Goal: Task Accomplishment & Management: Manage account settings

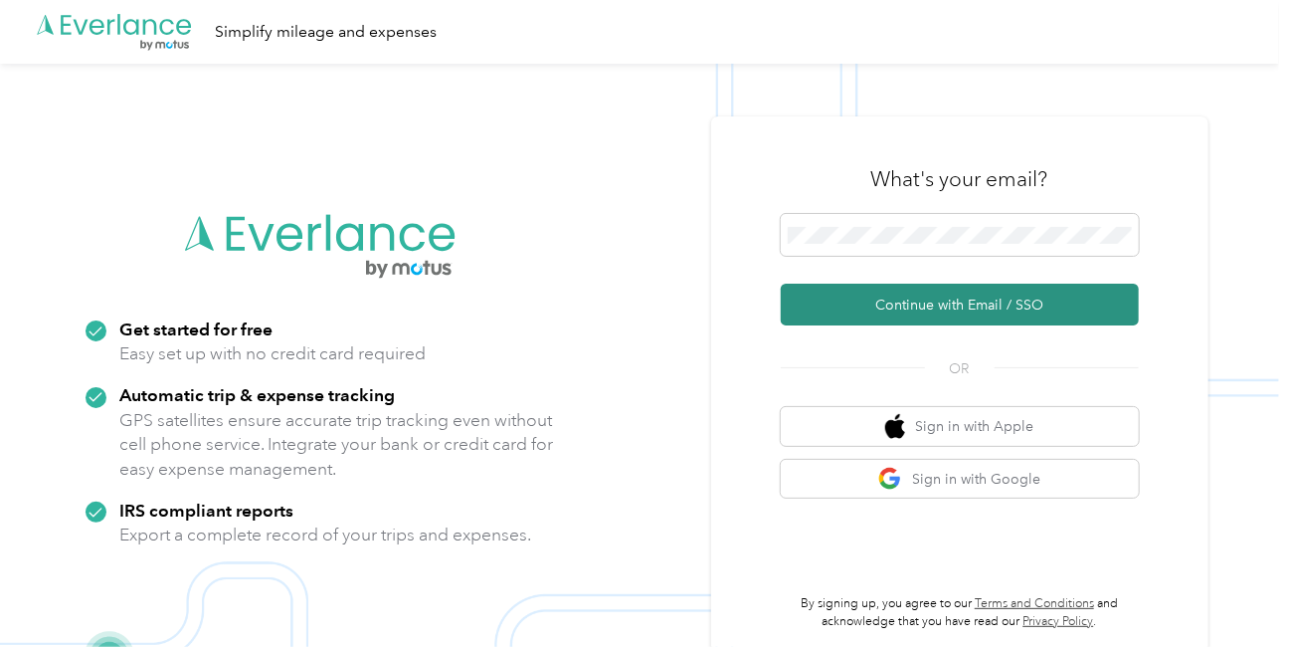
click at [880, 303] on button "Continue with Email / SSO" at bounding box center [960, 305] width 358 height 42
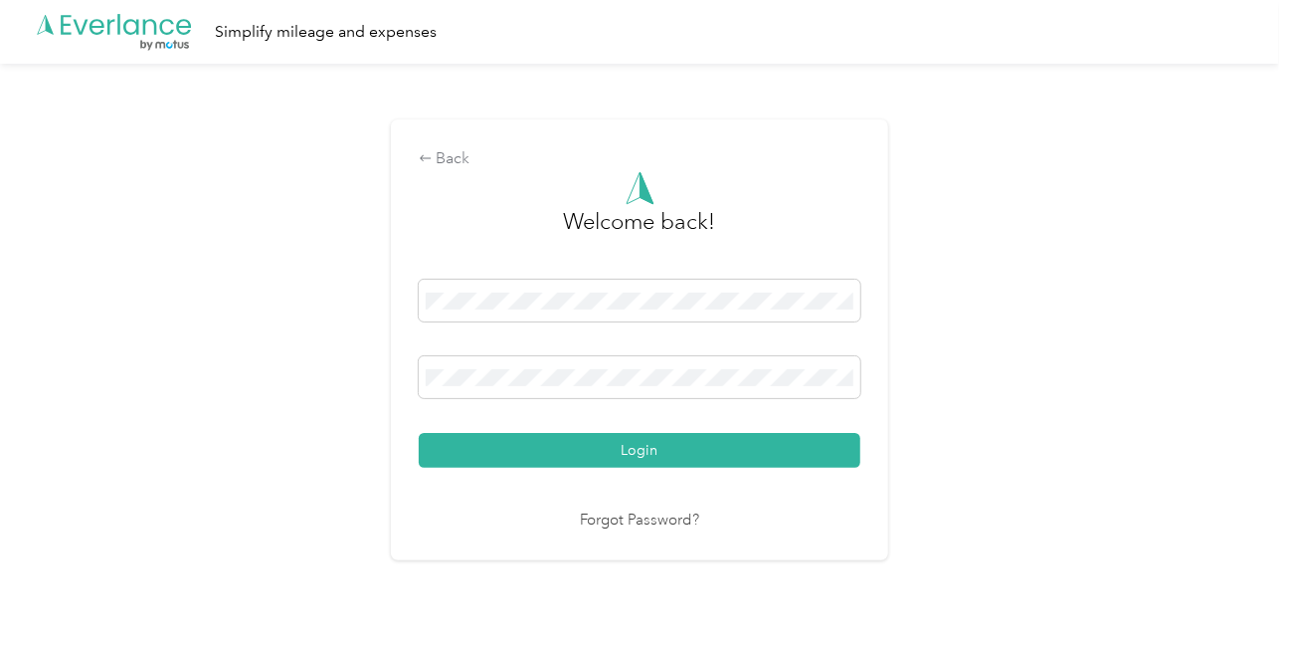
click at [419, 433] on button "Login" at bounding box center [640, 450] width 442 height 35
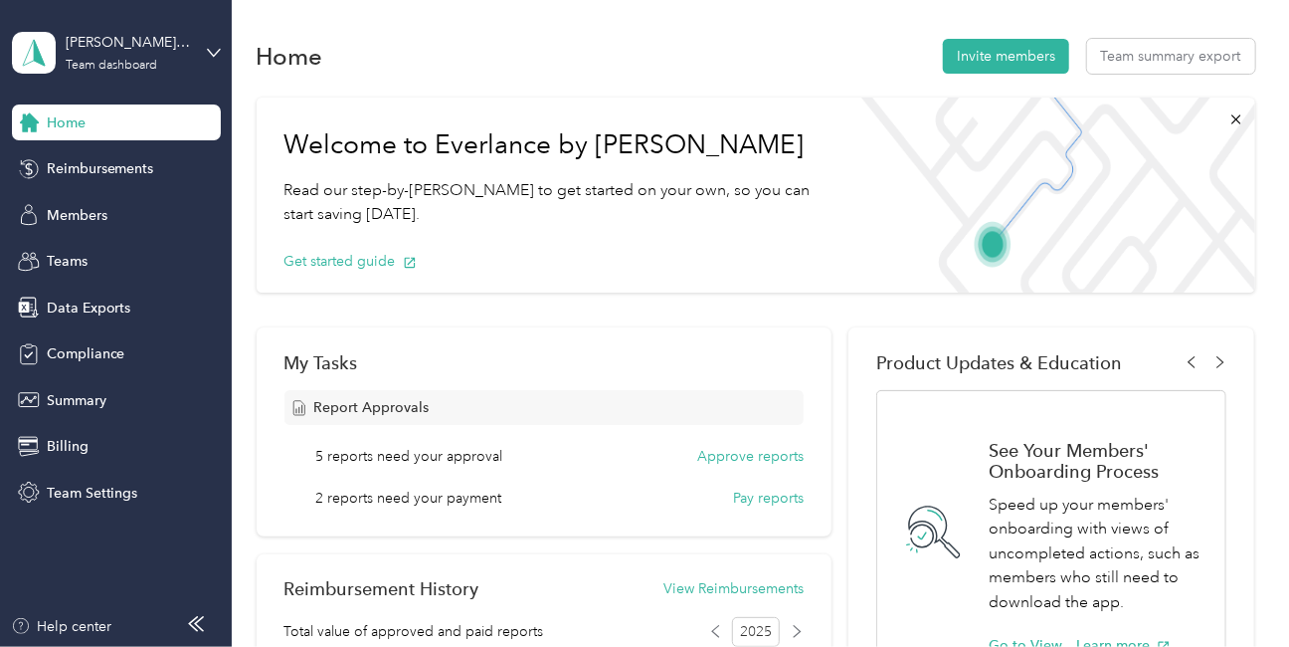
scroll to position [90, 0]
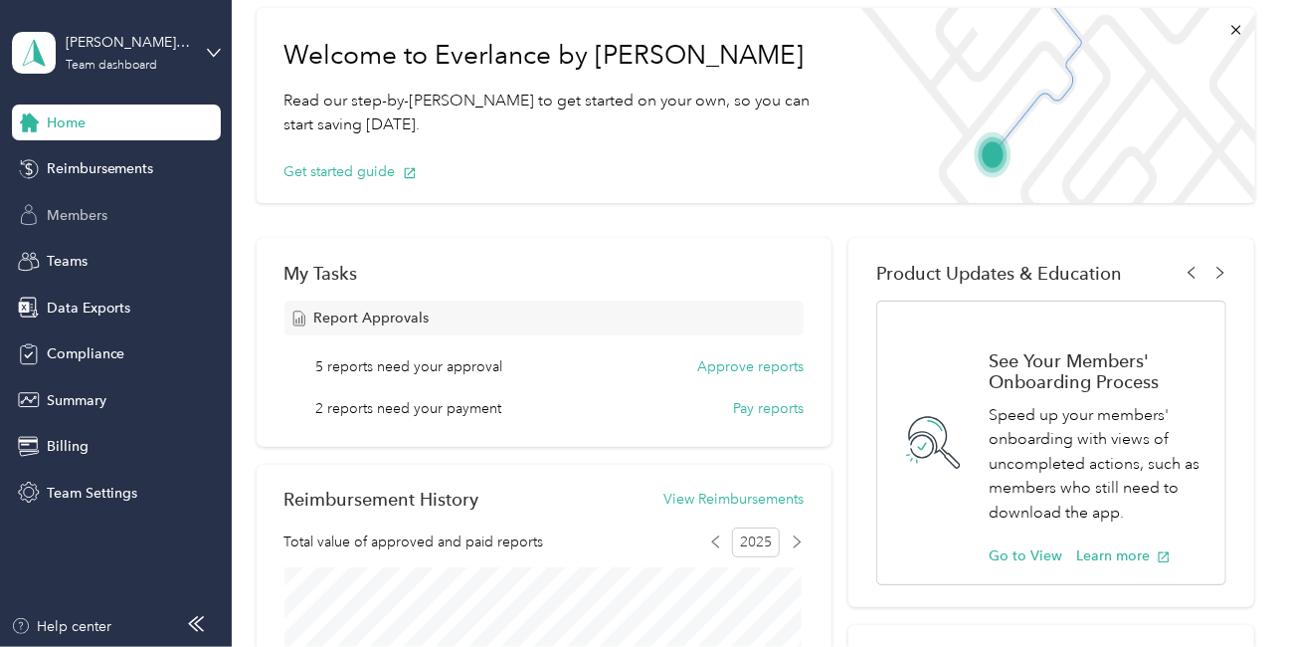
drag, startPoint x: 79, startPoint y: 215, endPoint x: 113, endPoint y: 208, distance: 35.5
click at [80, 213] on span "Members" at bounding box center [77, 215] width 61 height 21
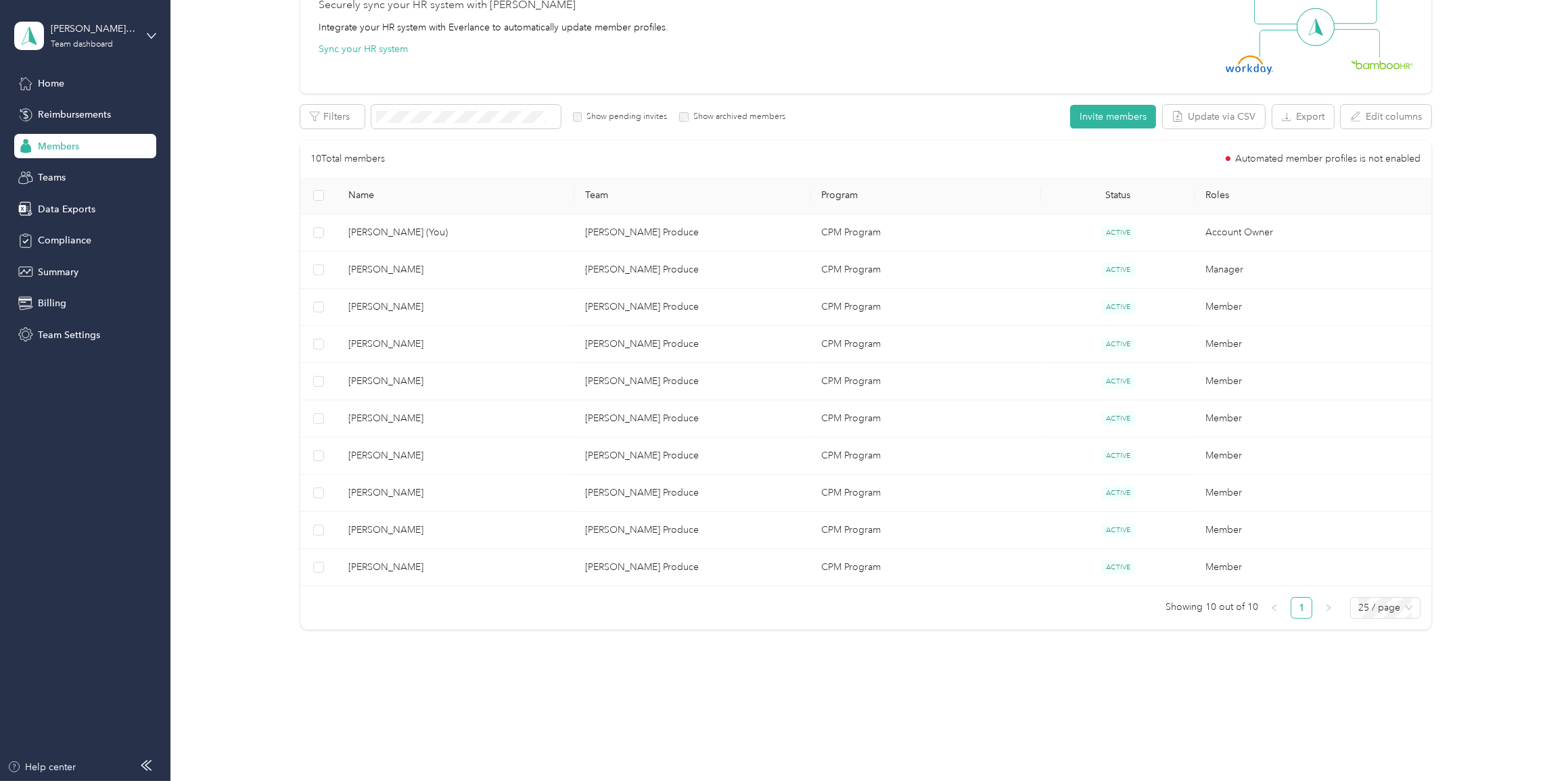
scroll to position [146, 0]
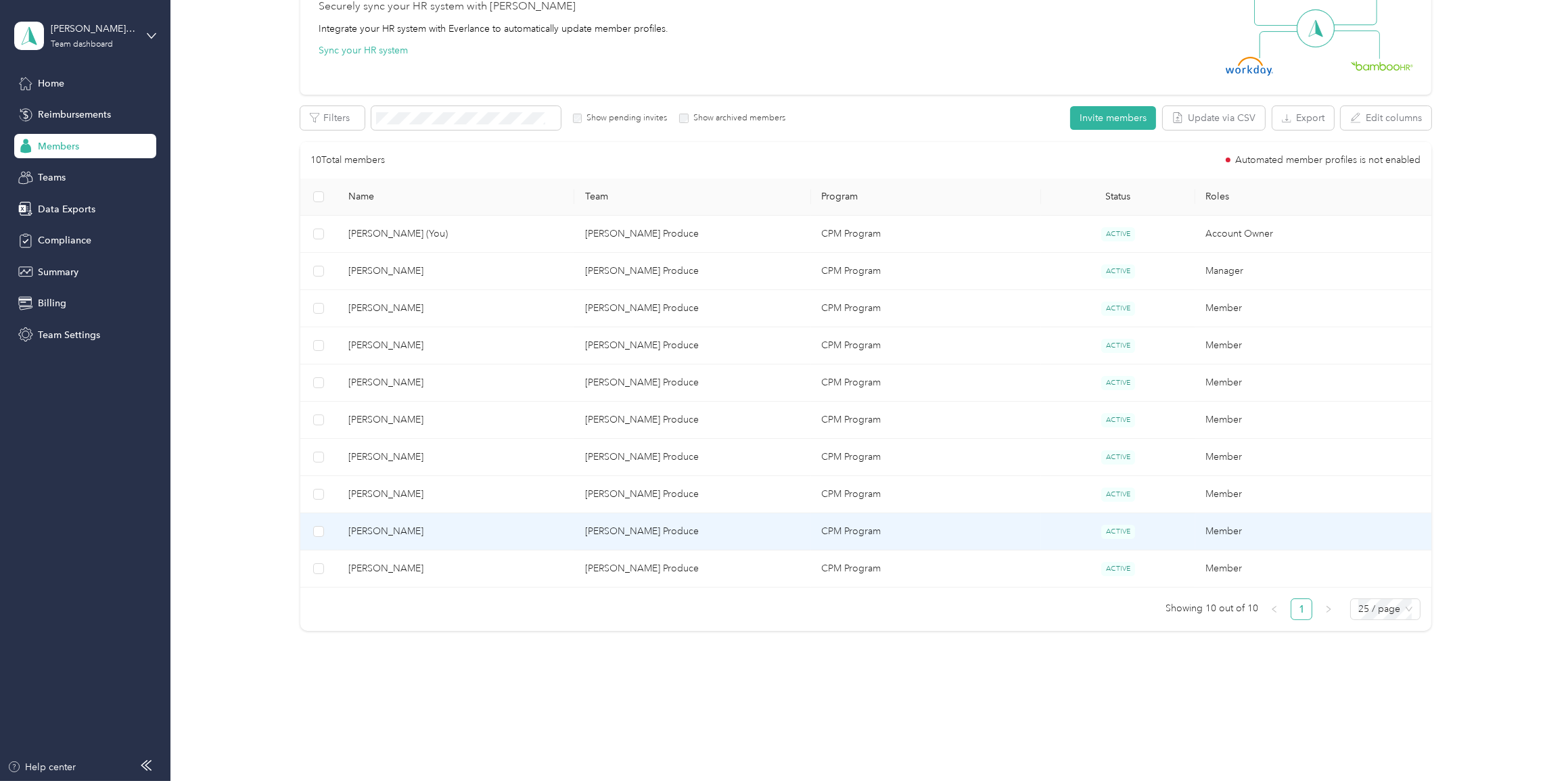
click at [451, 439] on span "[PERSON_NAME]" at bounding box center [456, 532] width 215 height 15
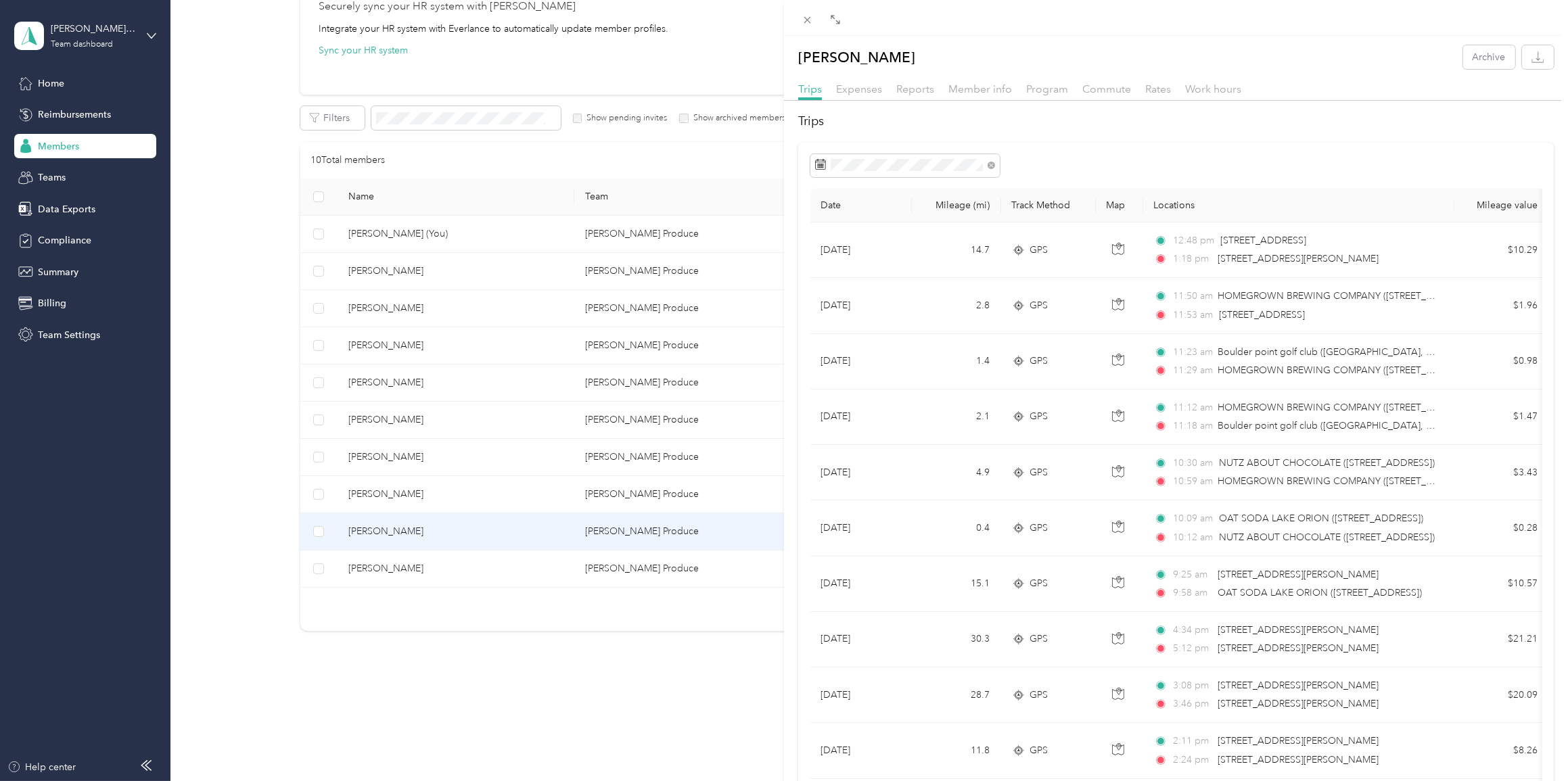
click at [371, 439] on div "[PERSON_NAME] Archive Trips Expenses Reports Member info Program Commute Rates …" at bounding box center [784, 390] width 1568 height 781
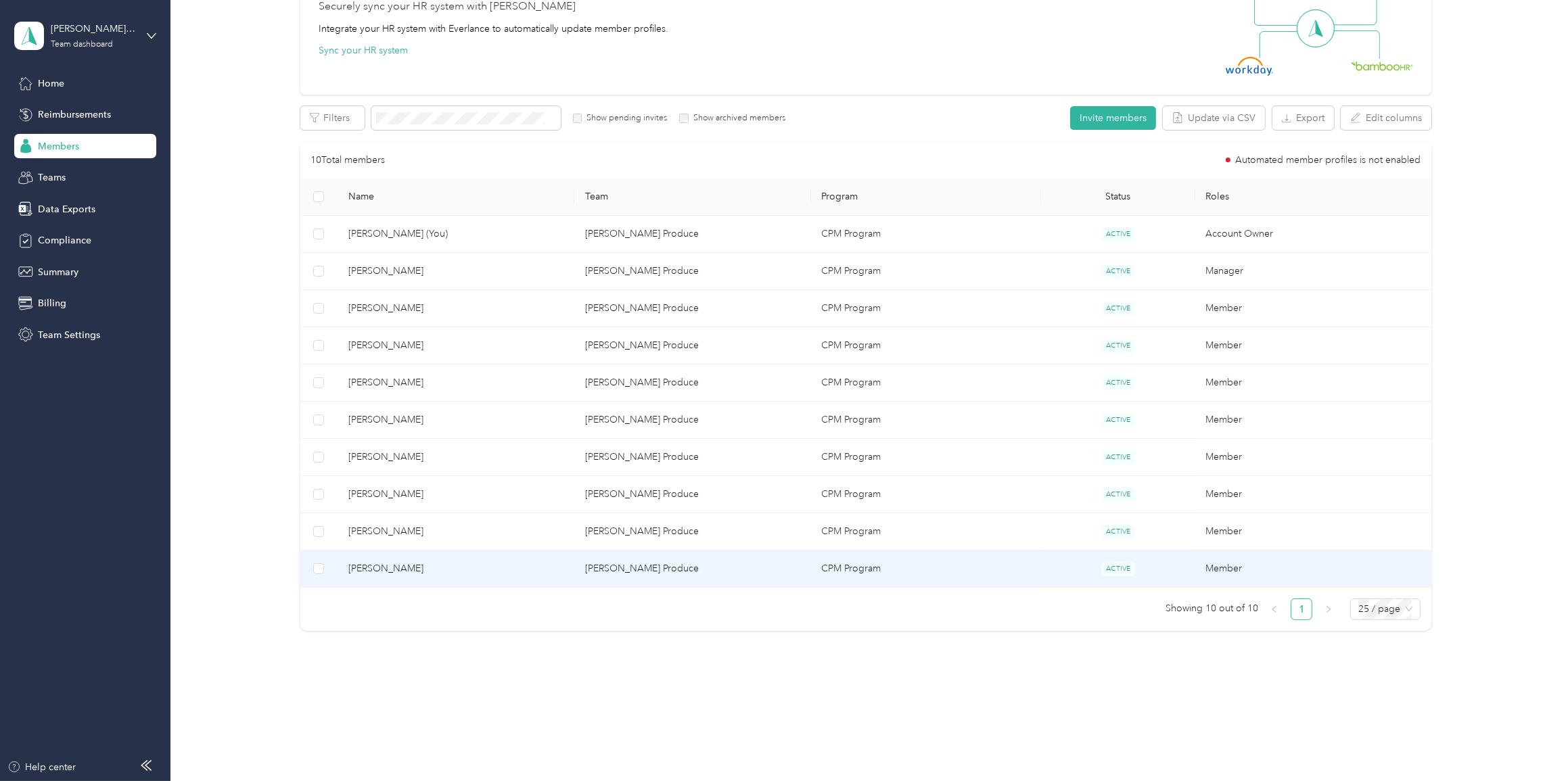
click at [626, 439] on td "[PERSON_NAME] Produce" at bounding box center [693, 569] width 237 height 37
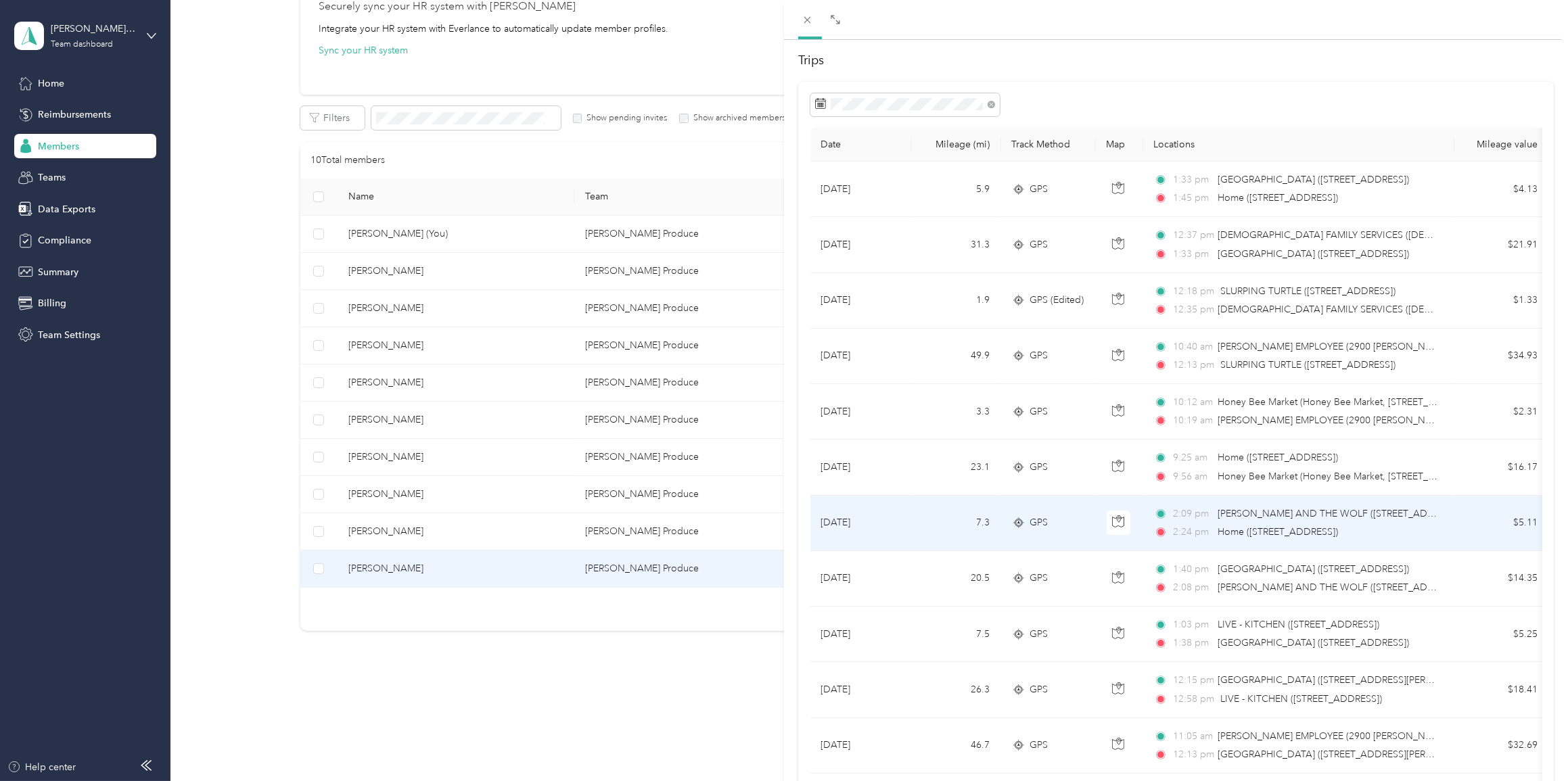
scroll to position [184, 0]
